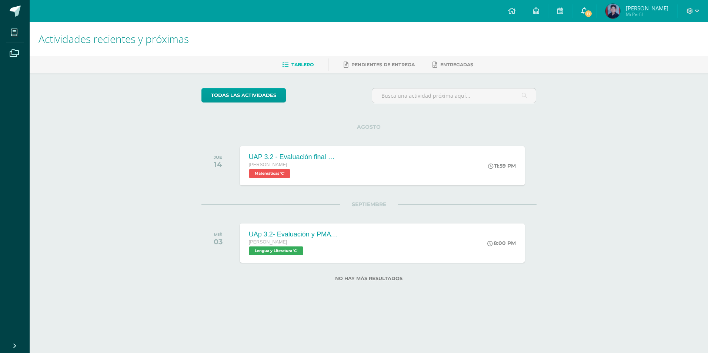
click at [592, 15] on link "11" at bounding box center [585, 11] width 24 height 22
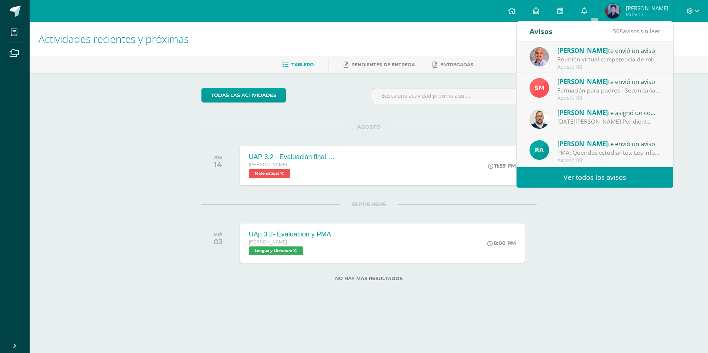
click at [603, 83] on span "[PERSON_NAME]" at bounding box center [582, 81] width 51 height 9
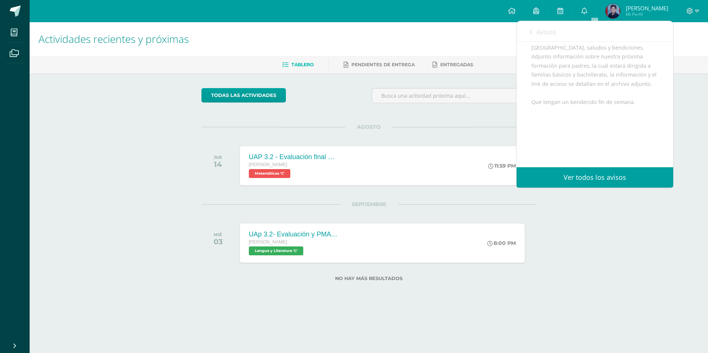
click at [603, 83] on div "Estimada Familia Marista del Liceo Guatemala, saludos y bendiciones. Adjunto in…" at bounding box center [594, 118] width 127 height 168
click at [581, 142] on span "Archivo Adjunto" at bounding box center [575, 144] width 51 height 14
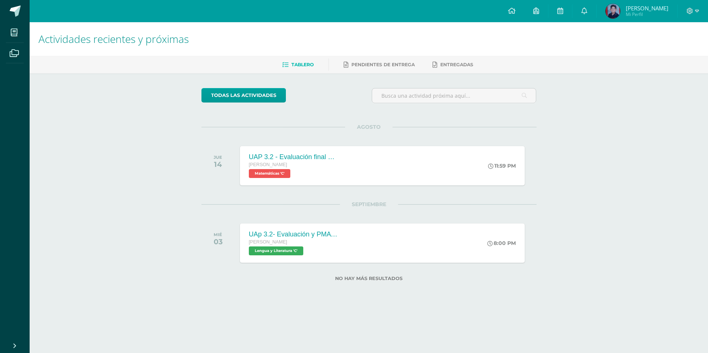
click at [641, 14] on span "Mi Perfil" at bounding box center [647, 14] width 43 height 6
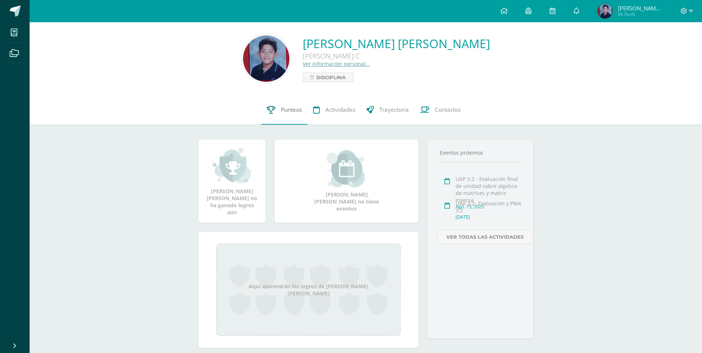
click at [276, 110] on link "Punteos" at bounding box center [284, 110] width 46 height 30
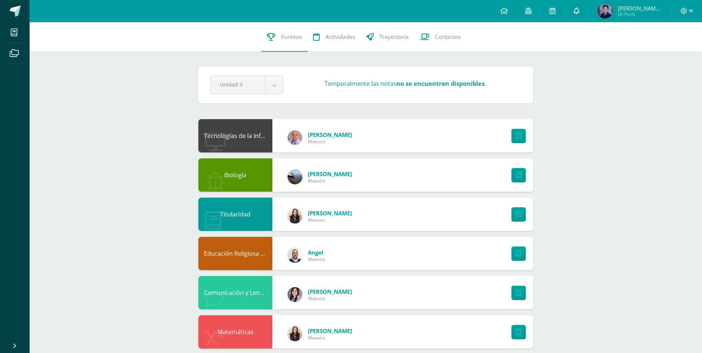
click at [589, 13] on link at bounding box center [577, 11] width 24 height 22
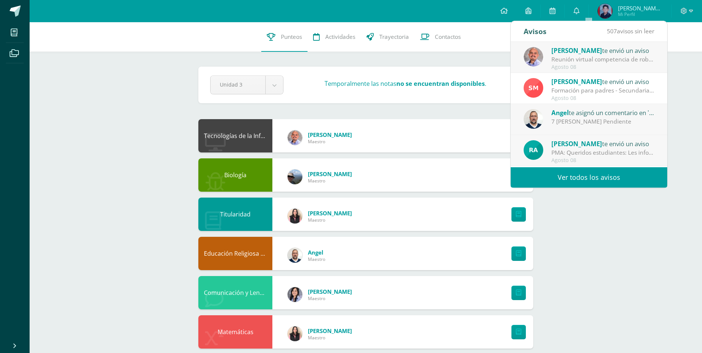
click at [584, 175] on link "Ver todos los avisos" at bounding box center [589, 177] width 157 height 20
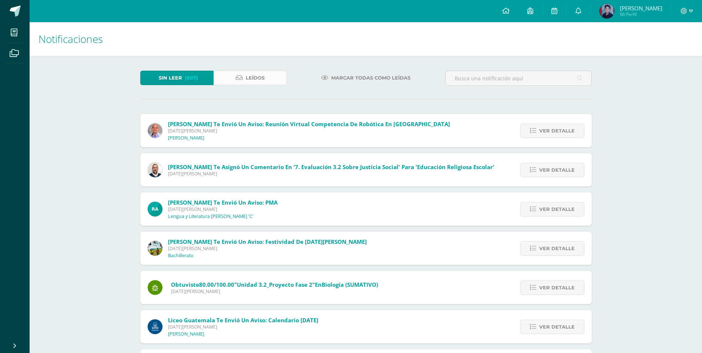
click at [246, 77] on span "Leídos" at bounding box center [255, 78] width 19 height 14
